Goal: Obtain resource: Obtain resource

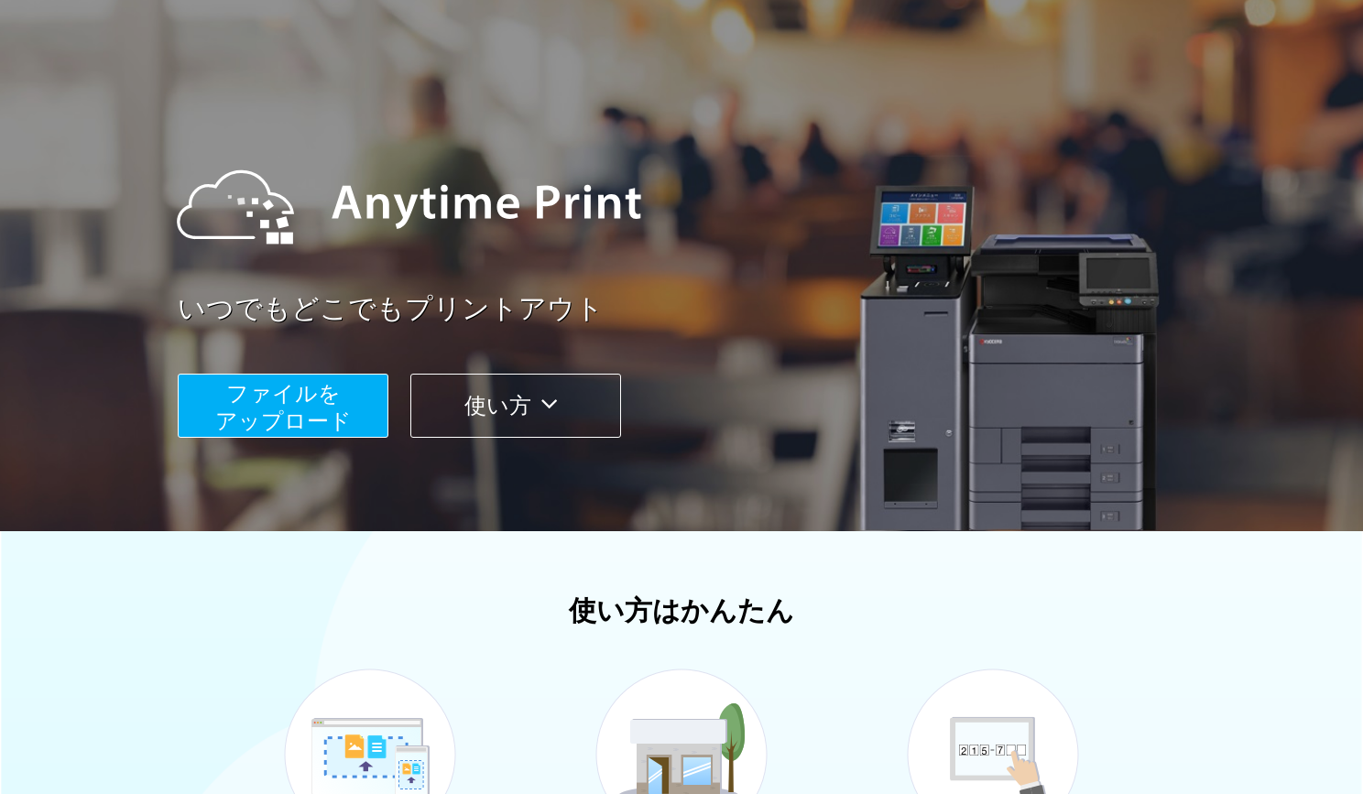
scroll to position [78, 0]
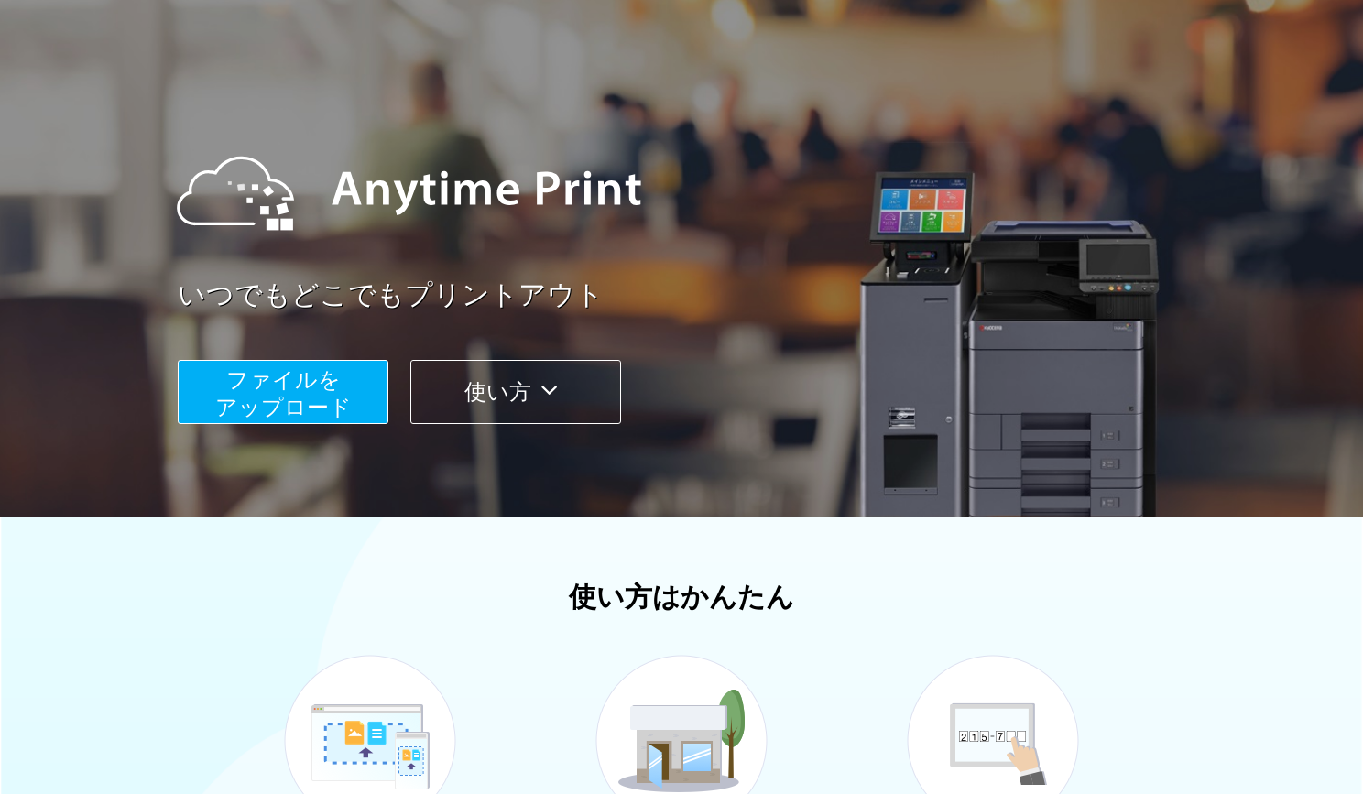
click at [310, 405] on span "ファイルを ​​アップロード" at bounding box center [283, 393] width 137 height 52
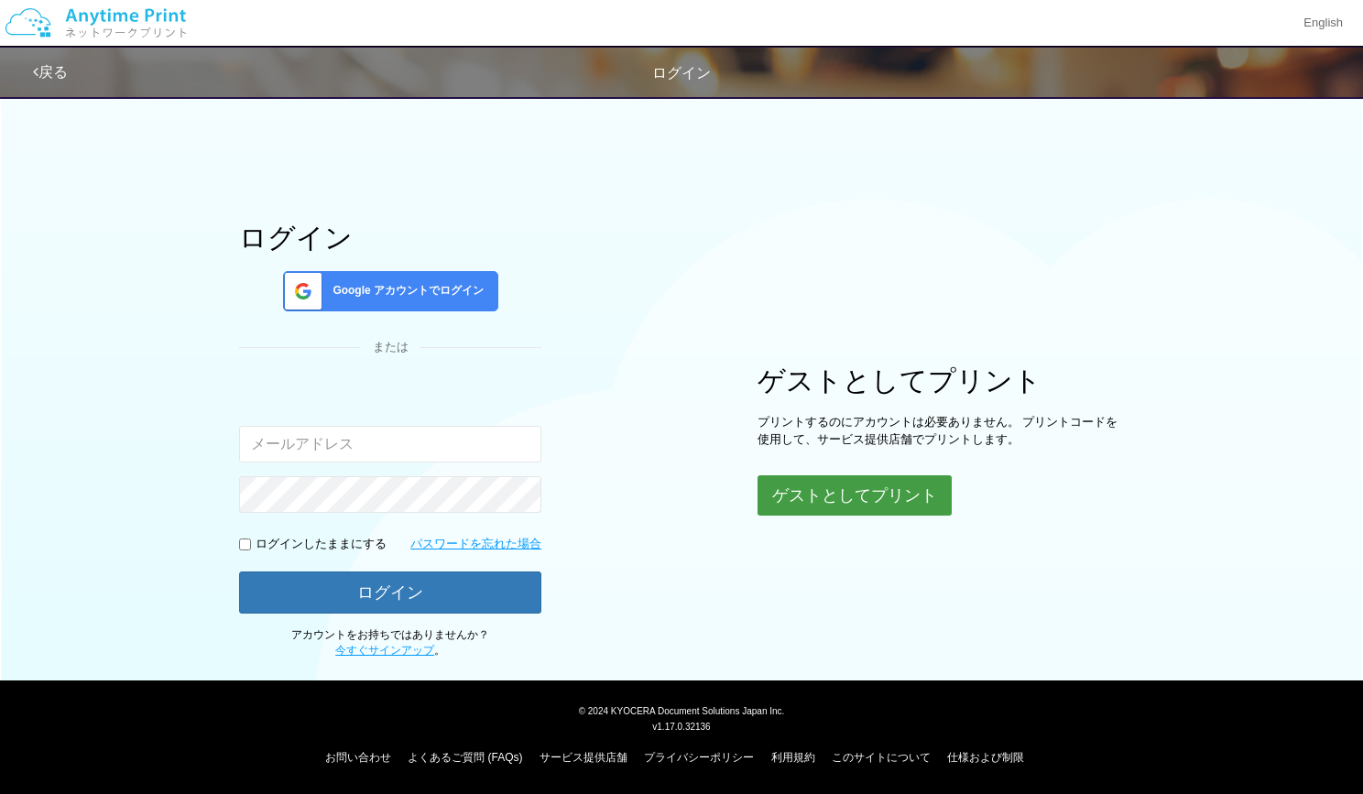
click at [816, 502] on button "ゲストとしてプリント" at bounding box center [855, 496] width 194 height 40
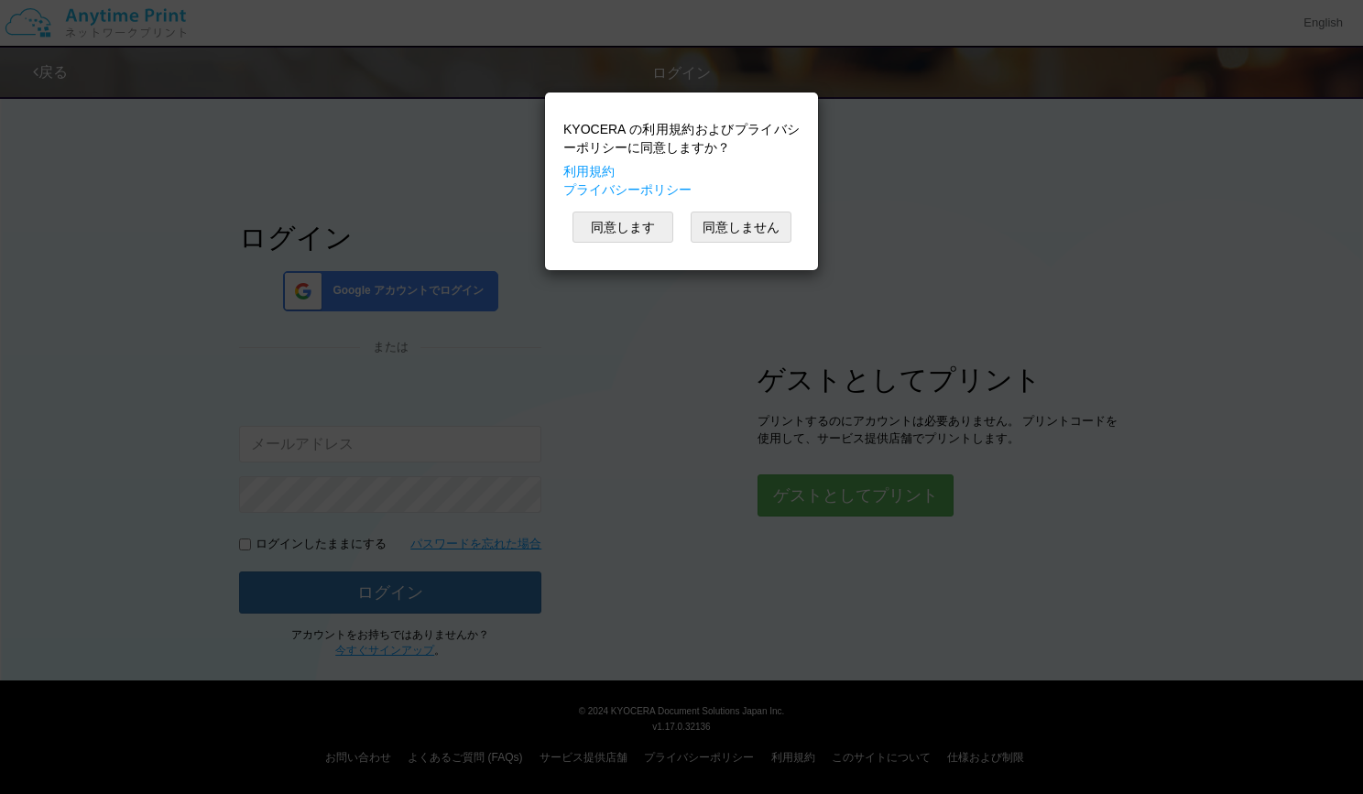
click at [650, 210] on div "KYOCERA の利用規約およびプライバシーポリシーに同意しますか？ 利用規約 プライバシーポリシー 同意します 同意しません" at bounding box center [681, 181] width 255 height 159
click at [645, 228] on button "同意します" at bounding box center [623, 227] width 101 height 31
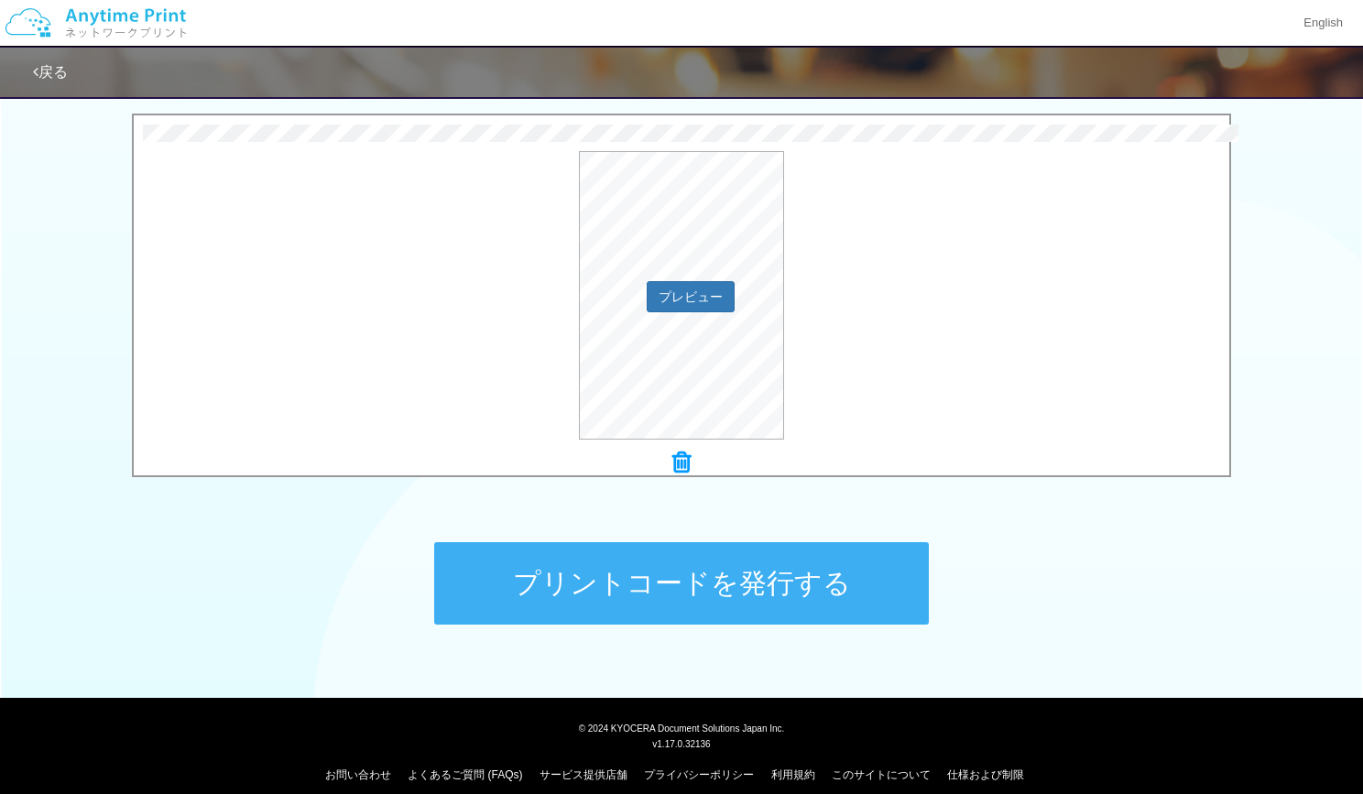
scroll to position [599, 0]
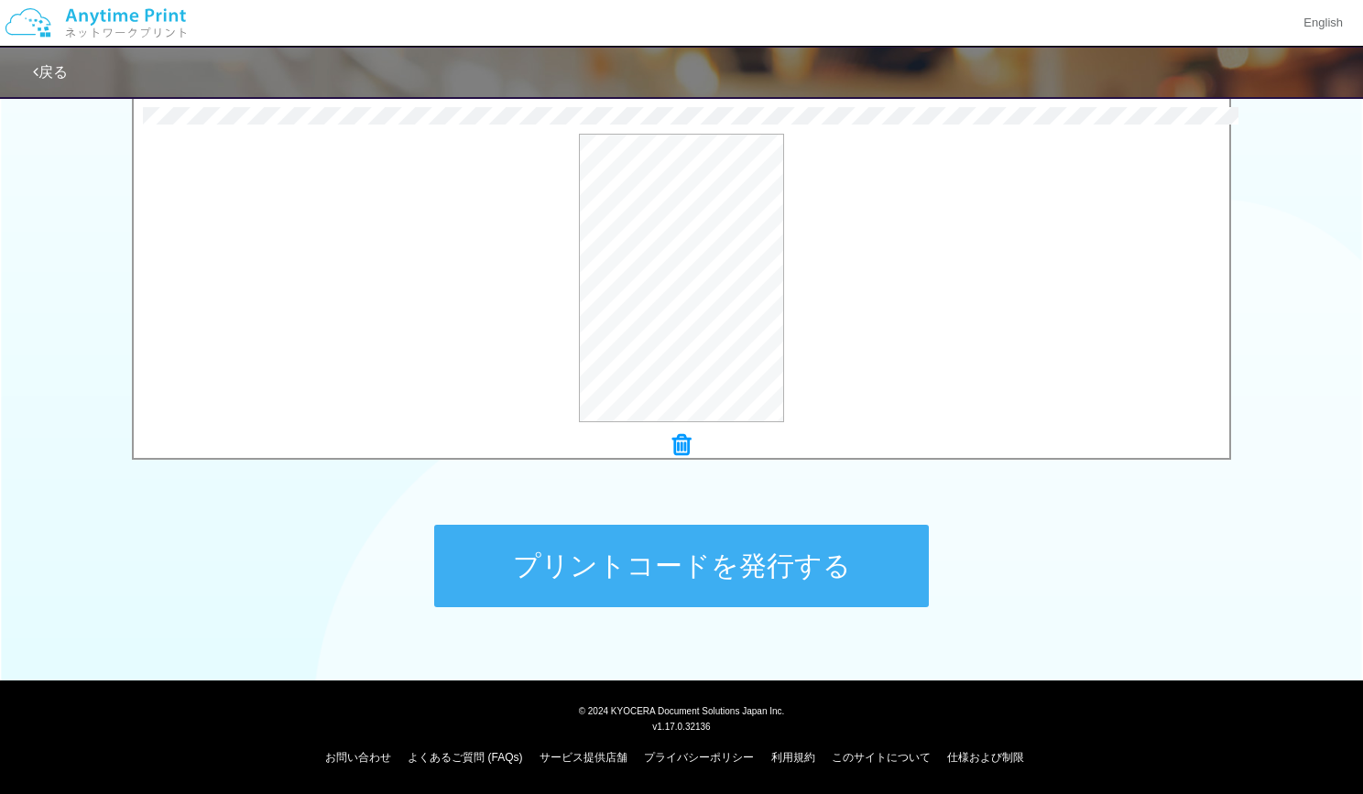
click at [760, 562] on button "プリントコードを発行する" at bounding box center [681, 566] width 495 height 82
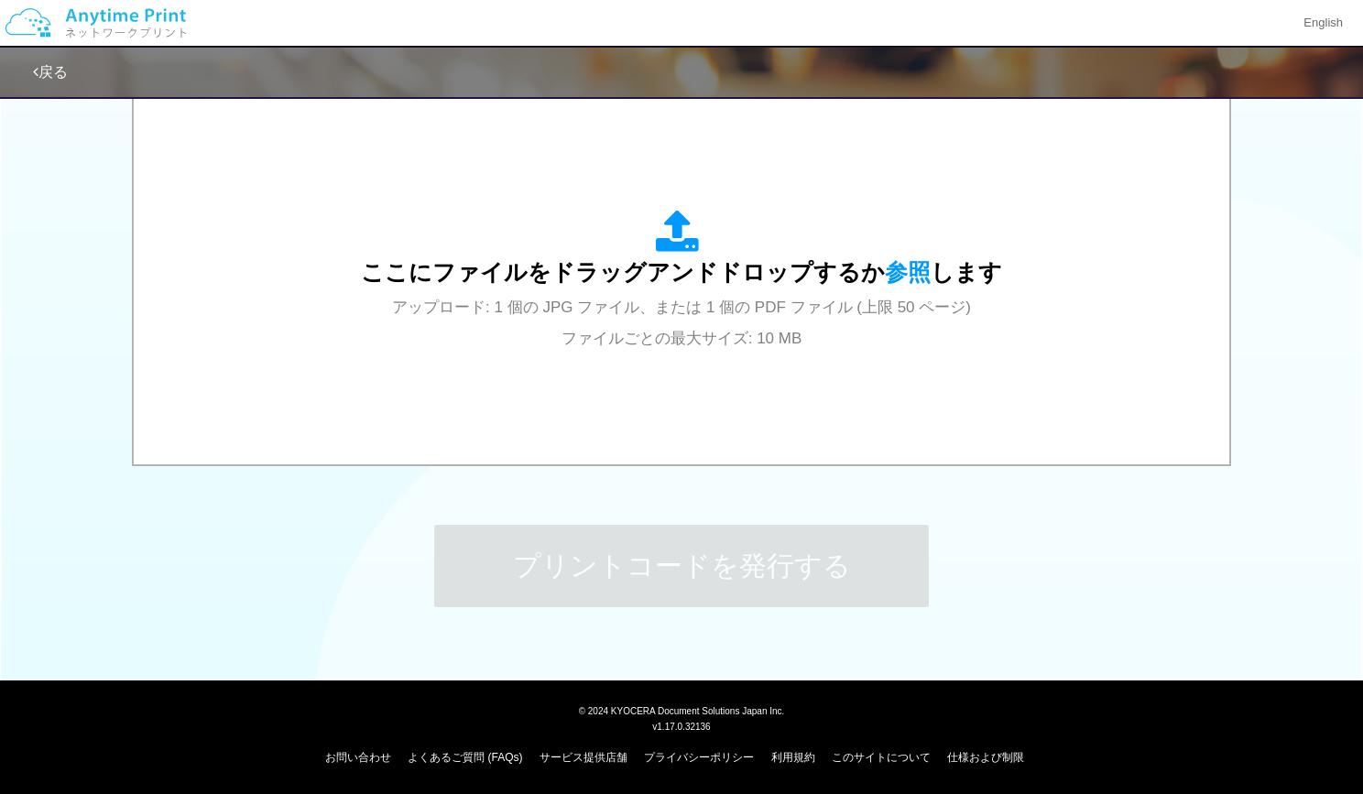
scroll to position [0, 0]
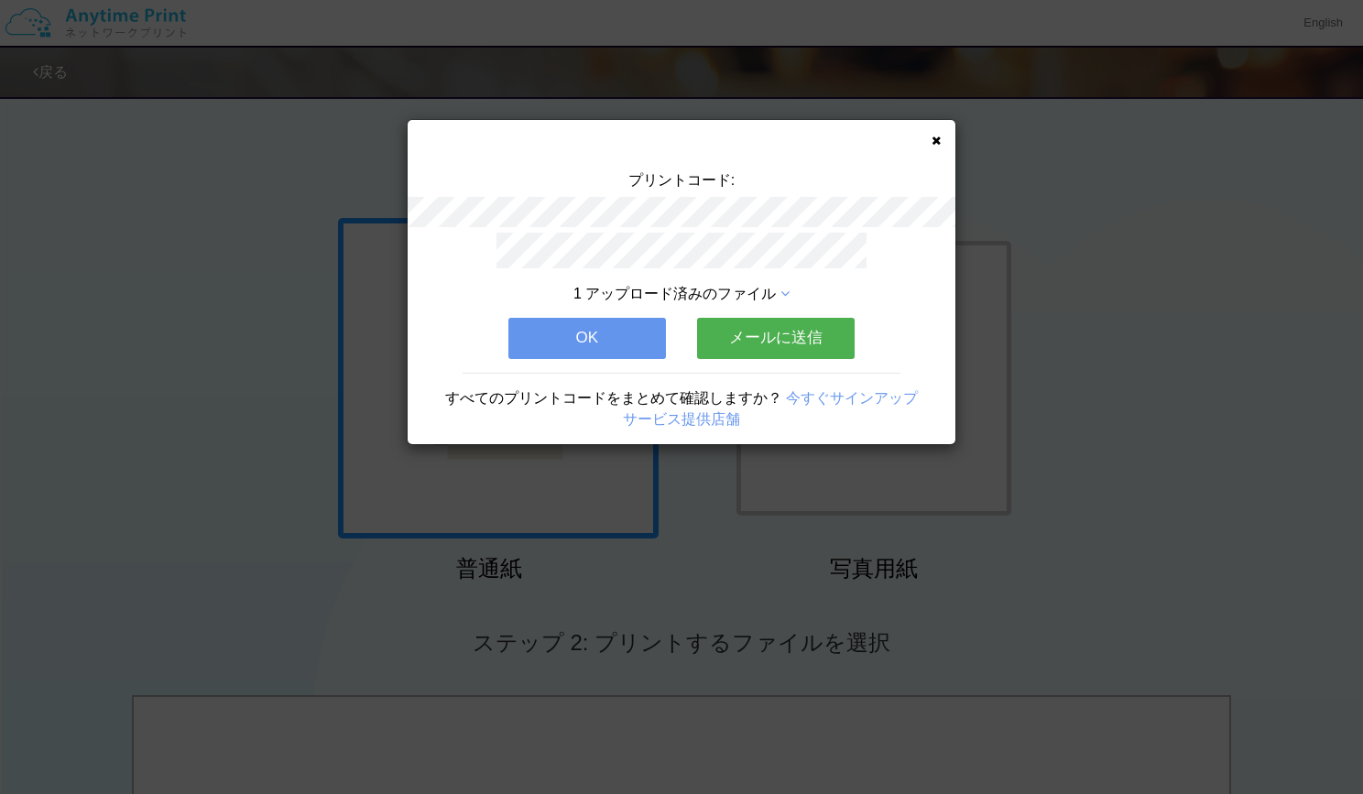
click at [781, 352] on button "メールに送信" at bounding box center [776, 338] width 158 height 40
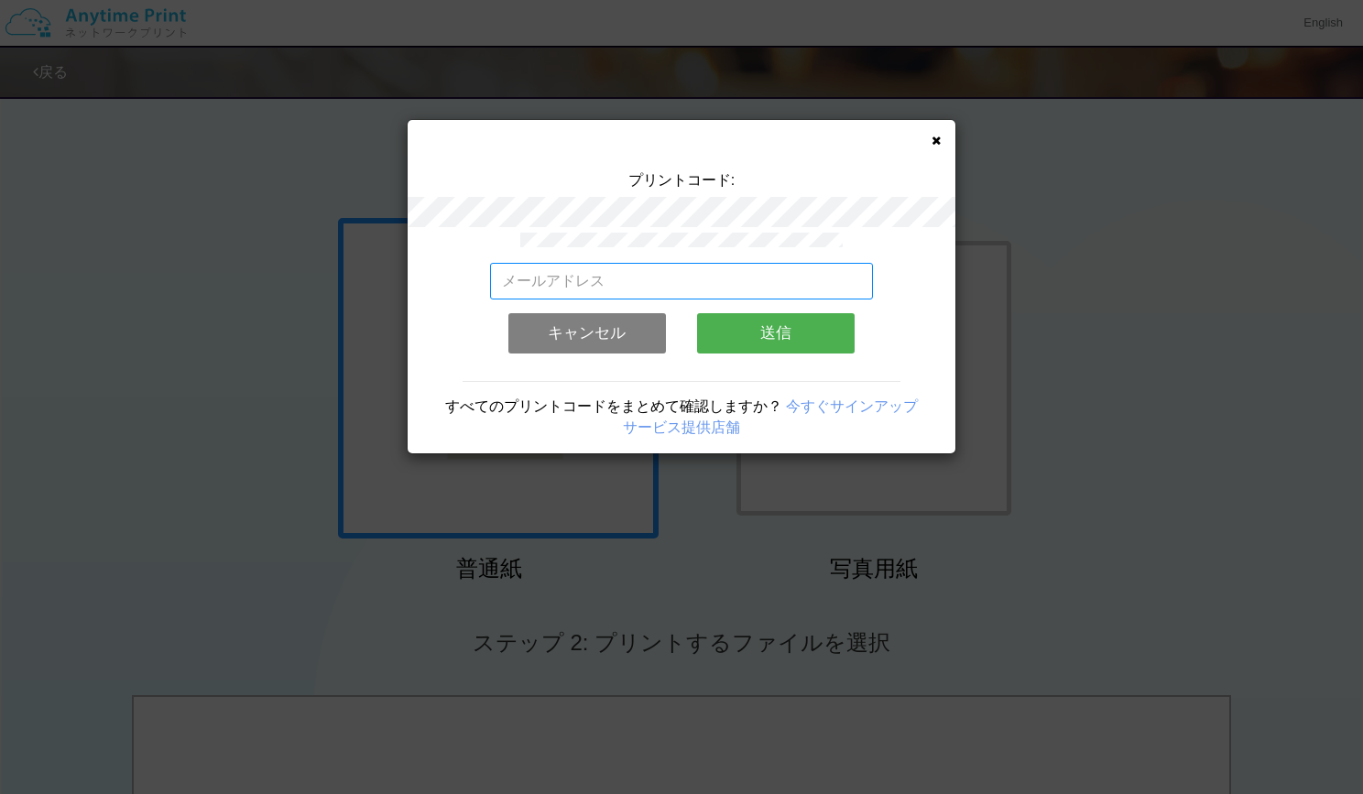
click at [744, 286] on input "email" at bounding box center [682, 281] width 384 height 37
type input "[EMAIL_ADDRESS][DOMAIN_NAME][PERSON_NAME]"
click at [763, 332] on button "送信" at bounding box center [776, 333] width 158 height 40
